Goal: Task Accomplishment & Management: Complete application form

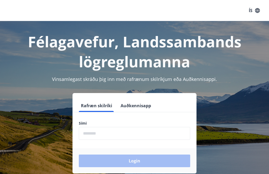
click at [161, 133] on input "phone" at bounding box center [135, 133] width 112 height 13
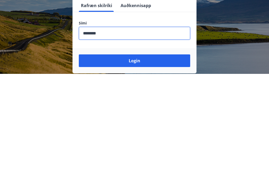
type input "********"
click at [98, 155] on button "Login" at bounding box center [135, 161] width 112 height 13
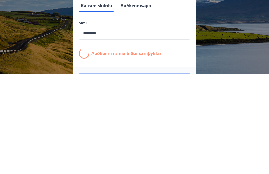
scroll to position [82, 0]
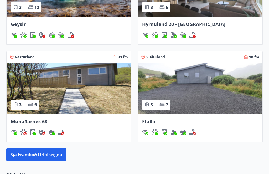
scroll to position [504, 0]
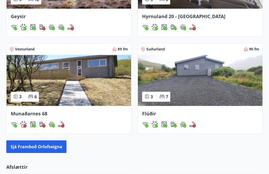
click at [78, 88] on img at bounding box center [69, 80] width 125 height 51
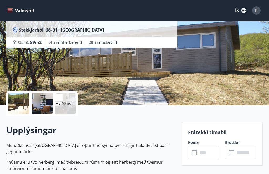
scroll to position [79, 0]
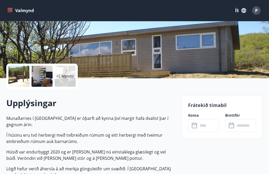
click at [208, 125] on input "text" at bounding box center [208, 125] width 21 height 13
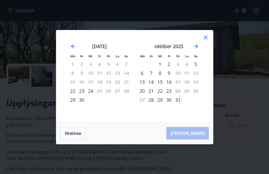
click at [199, 49] on icon "Move forward to switch to the next month." at bounding box center [196, 46] width 6 height 6
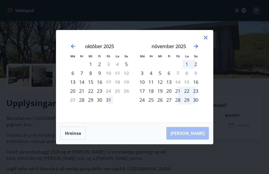
click at [207, 41] on icon at bounding box center [206, 37] width 6 height 6
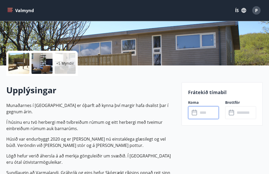
scroll to position [0, 0]
